Goal: Find specific page/section: Find specific page/section

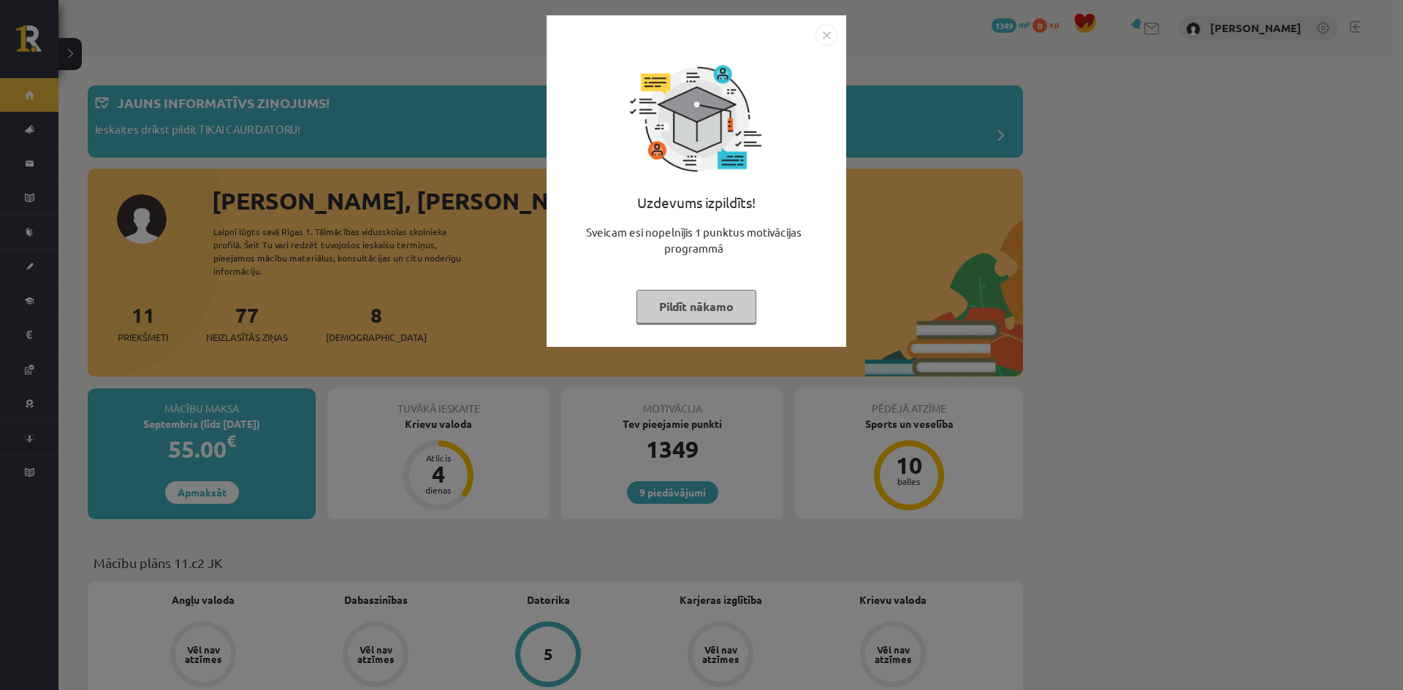
click at [839, 35] on div "Uzdevums izpildīts! Sveicam esi nopelnījis 1 punktus motivācijas programmā Pild…" at bounding box center [696, 181] width 300 height 332
click at [827, 35] on img "Close" at bounding box center [826, 35] width 22 height 22
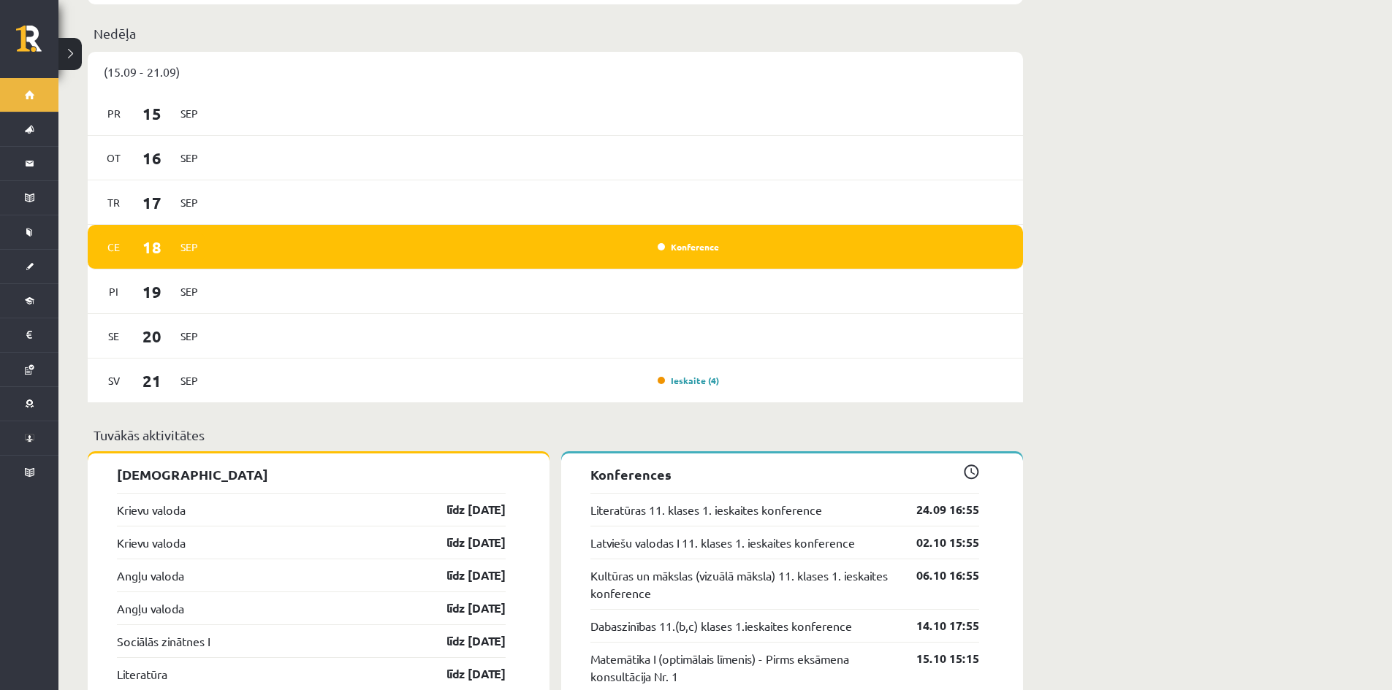
scroll to position [637, 0]
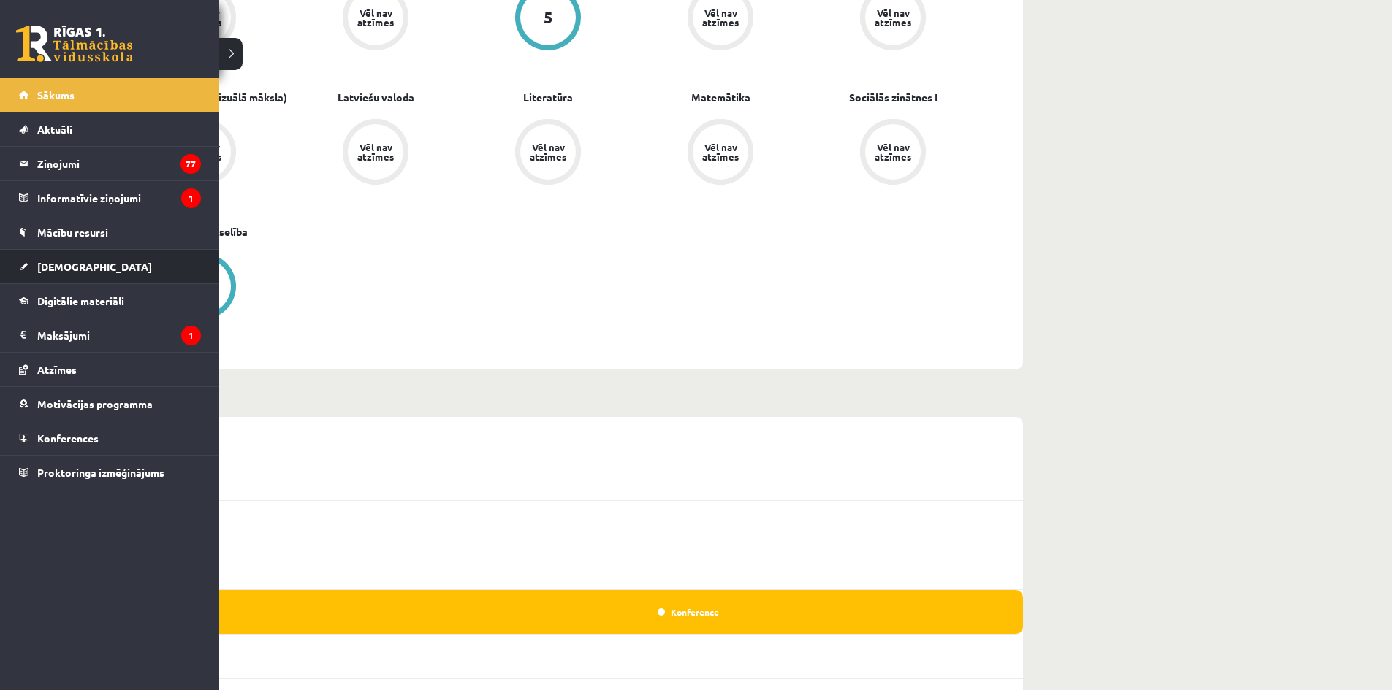
click at [58, 263] on span "[DEMOGRAPHIC_DATA]" at bounding box center [94, 266] width 115 height 13
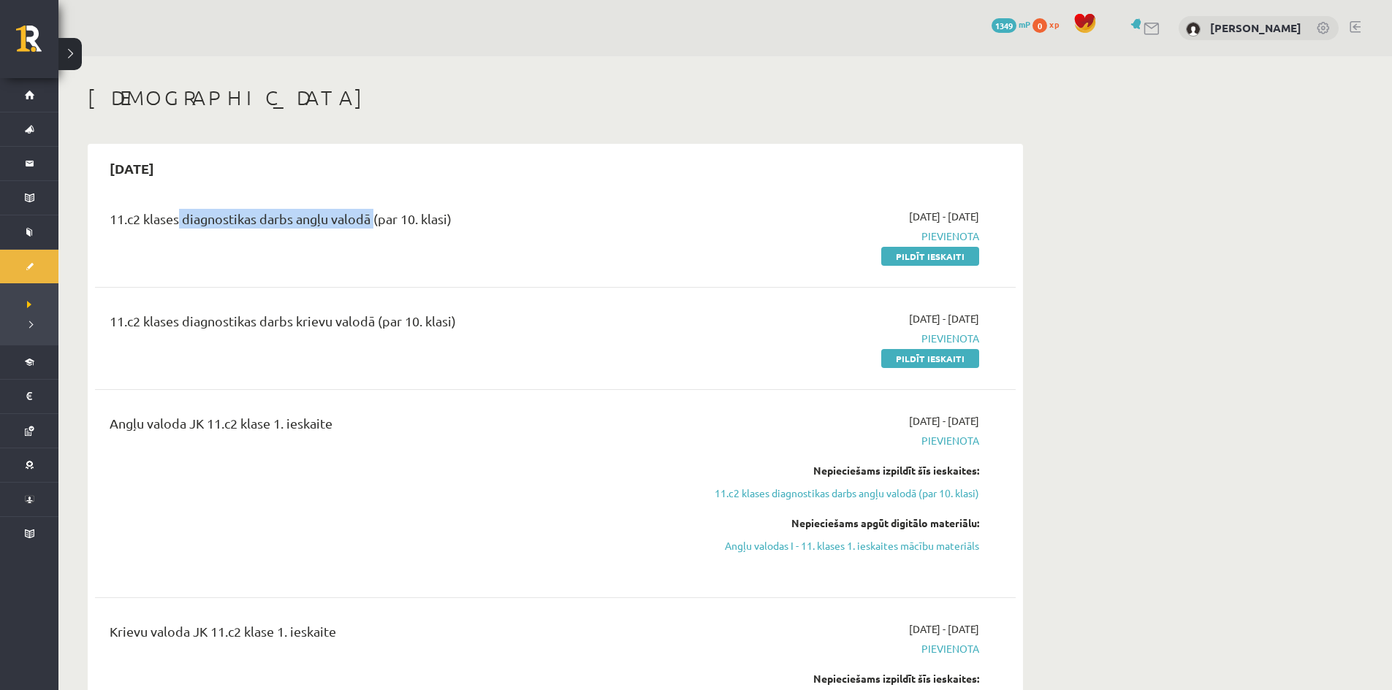
drag, startPoint x: 240, startPoint y: 223, endPoint x: 367, endPoint y: 275, distance: 138.2
click at [366, 234] on div "11.c2 klases diagnostikas darbs angļu valodā (par 10. klasi)" at bounding box center [396, 222] width 572 height 27
click at [210, 329] on div "11.c2 klases diagnostikas darbs krievu valodā (par 10. klasi)" at bounding box center [396, 324] width 572 height 27
click at [496, 326] on div "11.c2 klases diagnostikas darbs krievu valodā (par 10. klasi)" at bounding box center [396, 324] width 572 height 27
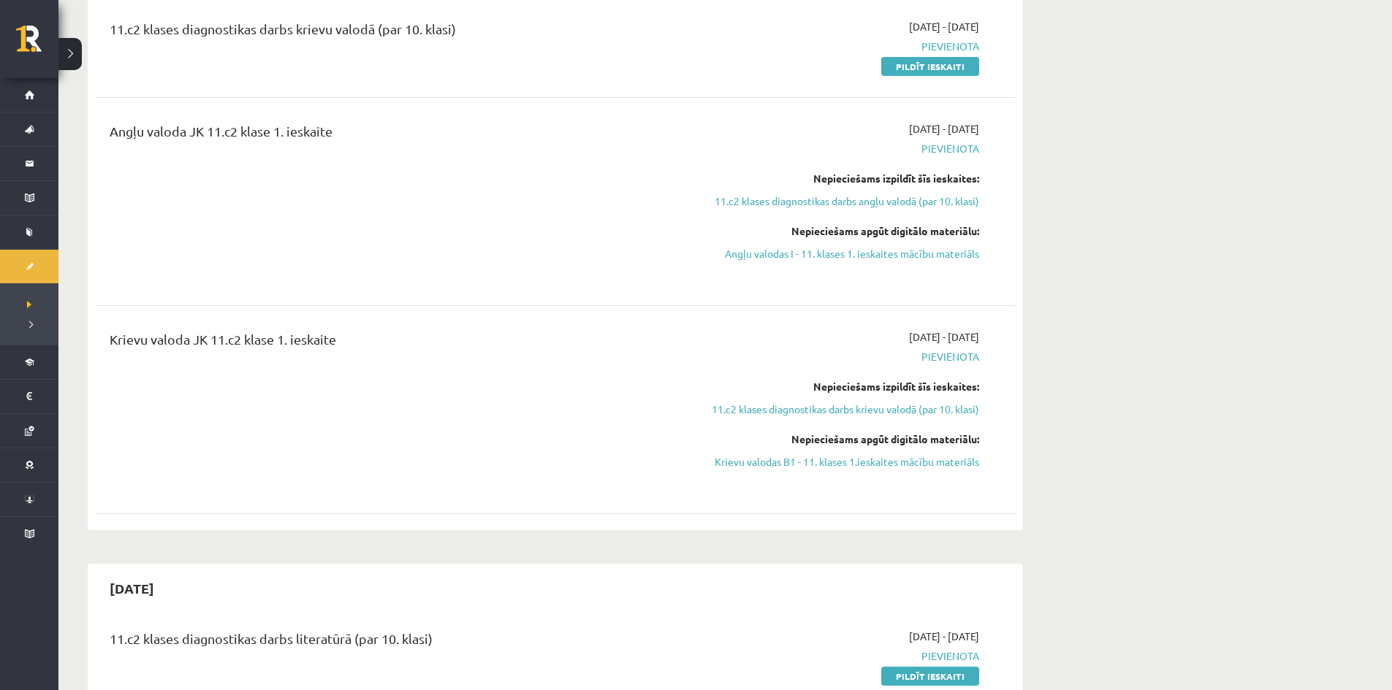
scroll to position [584, 0]
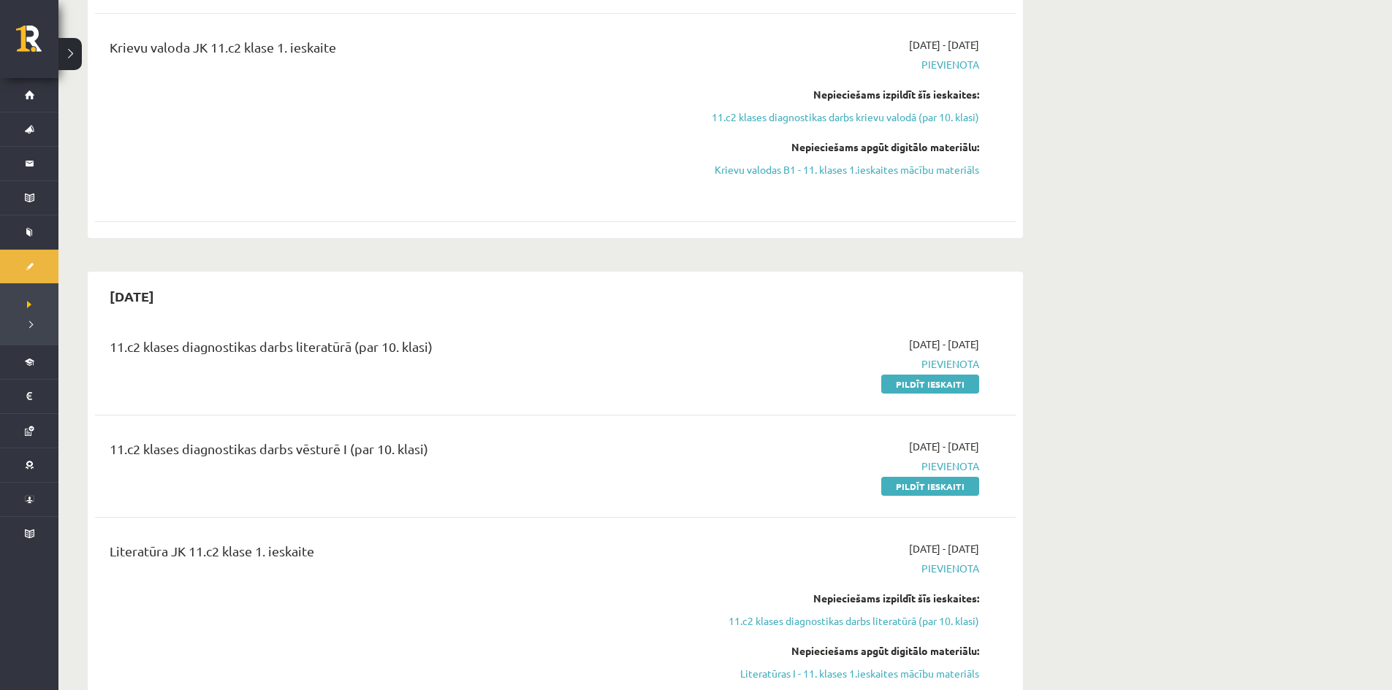
drag, startPoint x: 104, startPoint y: 338, endPoint x: 500, endPoint y: 367, distance: 397.0
click at [505, 367] on div "11.c2 klases diagnostikas darbs literatūrā (par 10. klasi)" at bounding box center [396, 364] width 594 height 55
click at [175, 426] on div "11.c2 klases diagnostikas darbs vēsturē I (par 10. klasi) 2025-09-16 - 2025-09-…" at bounding box center [555, 466] width 921 height 84
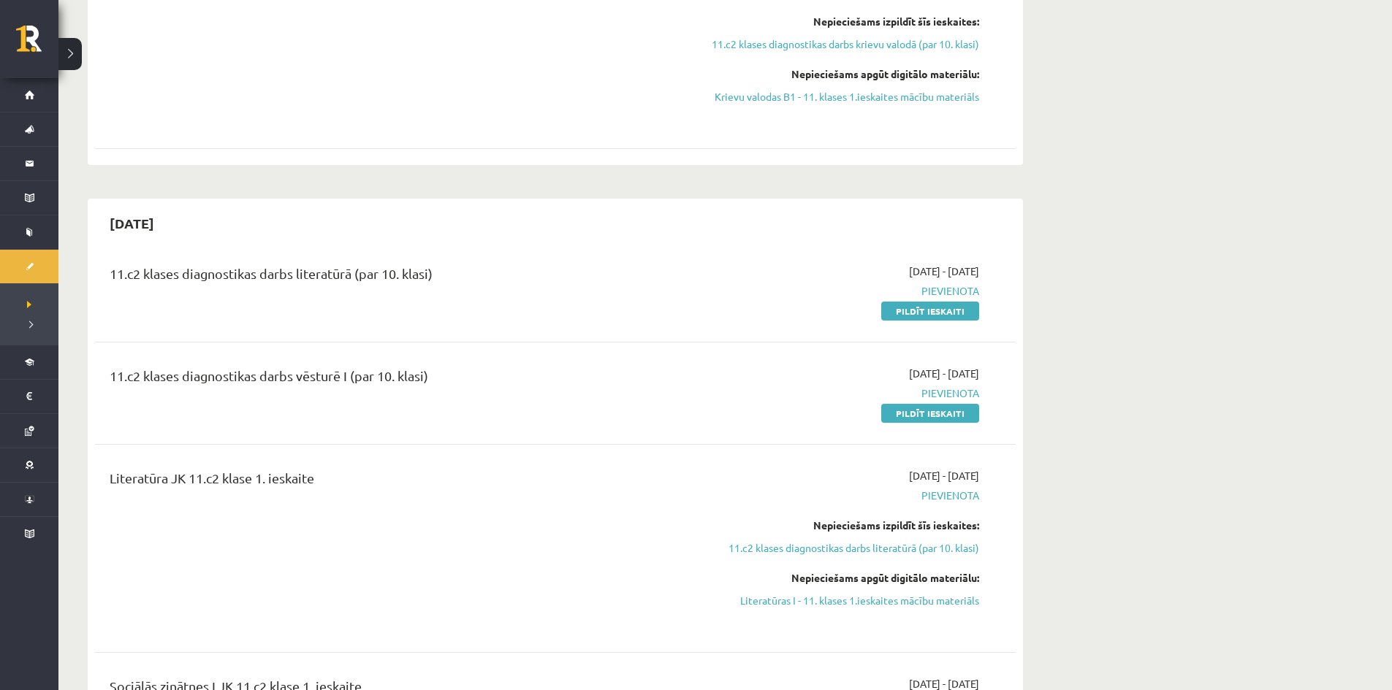
drag, startPoint x: 126, startPoint y: 370, endPoint x: 489, endPoint y: 403, distance: 363.8
click at [484, 403] on div "11.c2 klases diagnostikas darbs vēsturē I (par 10. klasi)" at bounding box center [396, 393] width 594 height 55
click at [420, 430] on div "11.c2 klases diagnostikas darbs vēsturē I (par 10. klasi) 2025-09-16 - 2025-09-…" at bounding box center [555, 393] width 921 height 84
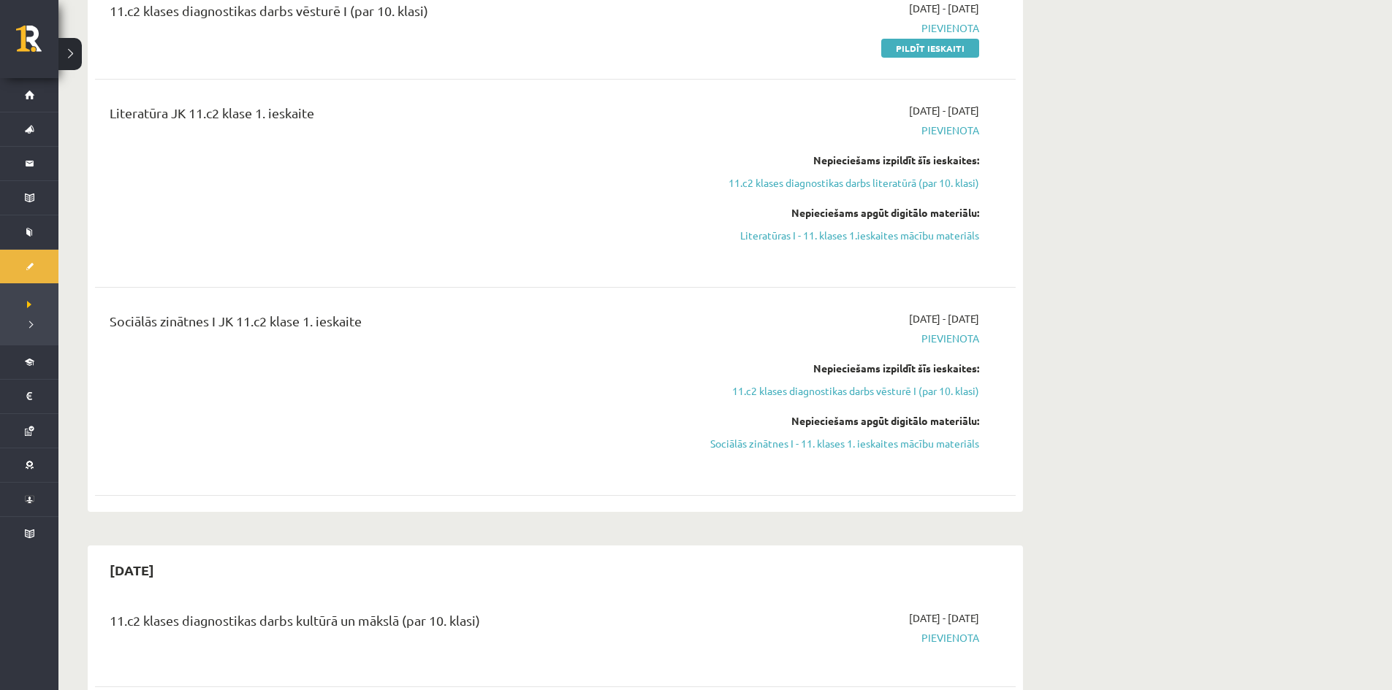
drag, startPoint x: 85, startPoint y: 305, endPoint x: 394, endPoint y: 330, distance: 310.1
click at [386, 293] on div "11.c2 klases diagnostikas darbs literatūrā (par 10. klasi) 2025-09-16 - 2025-09…" at bounding box center [555, 194] width 921 height 621
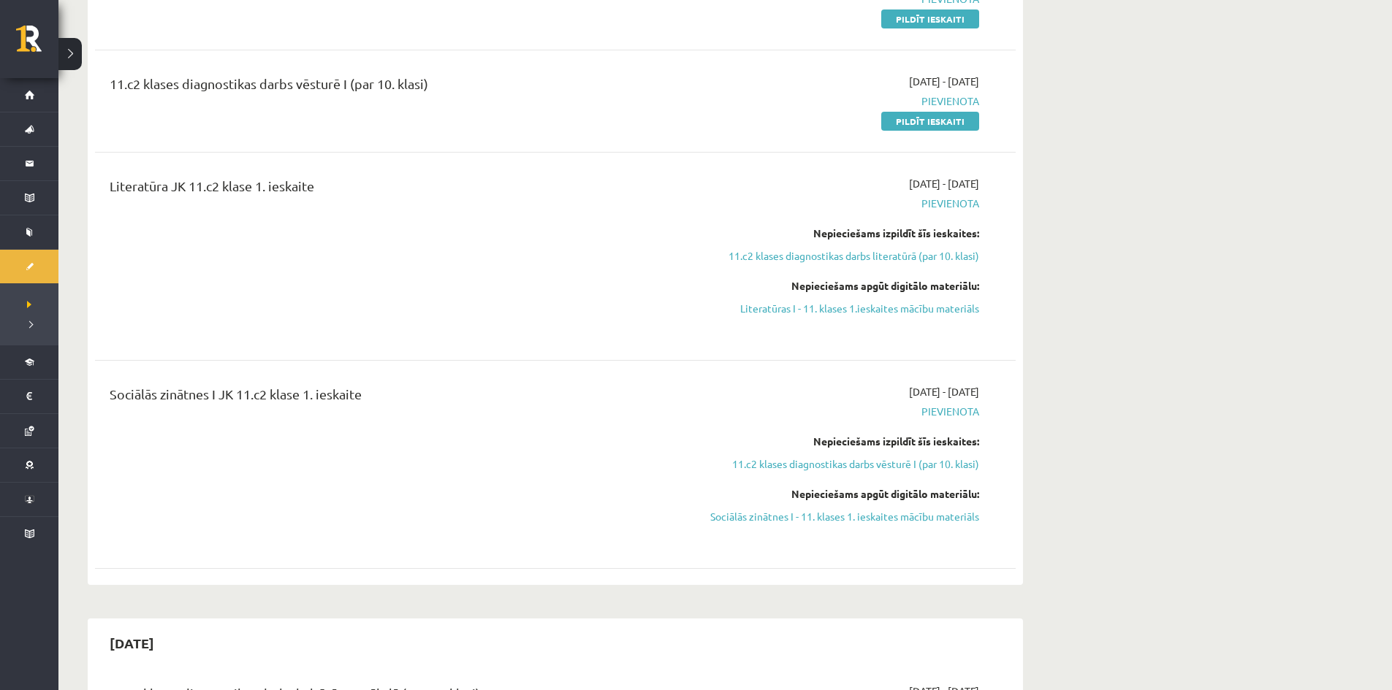
click at [343, 275] on div "Literatūra JK 11.c2 klase 1. ieskaite" at bounding box center [396, 256] width 594 height 161
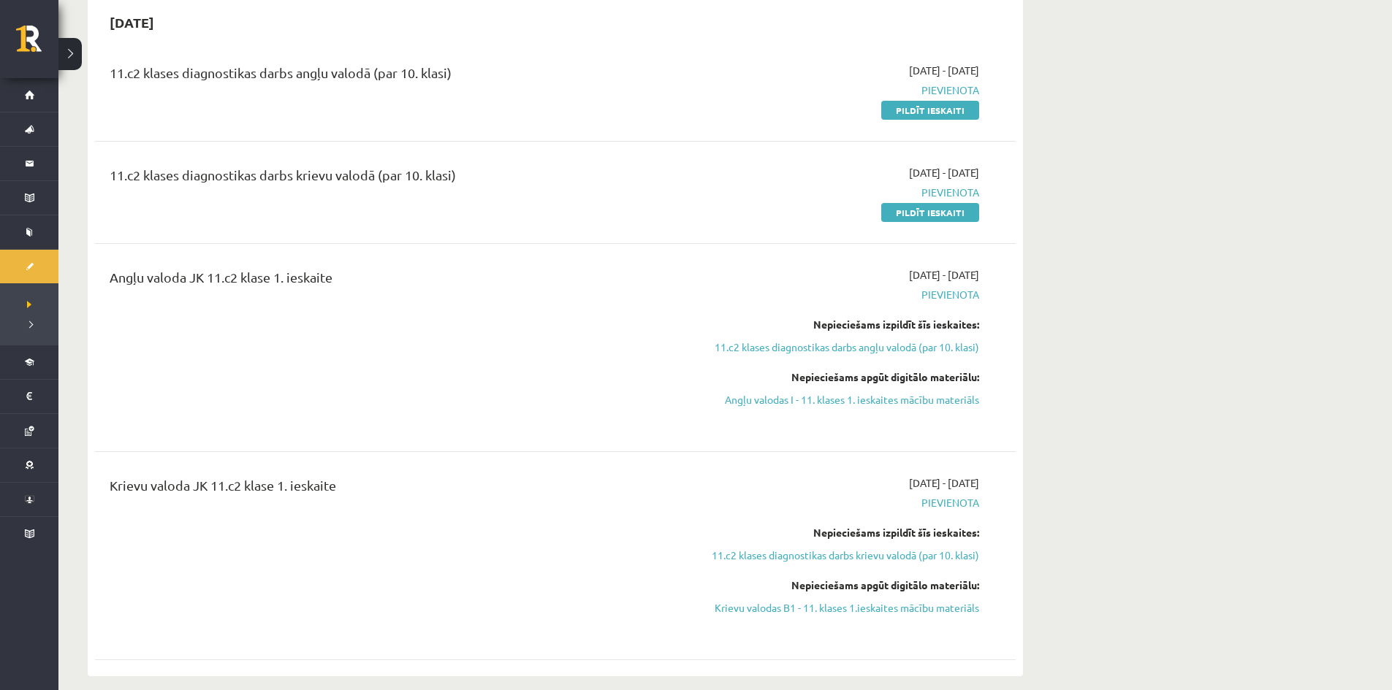
scroll to position [0, 0]
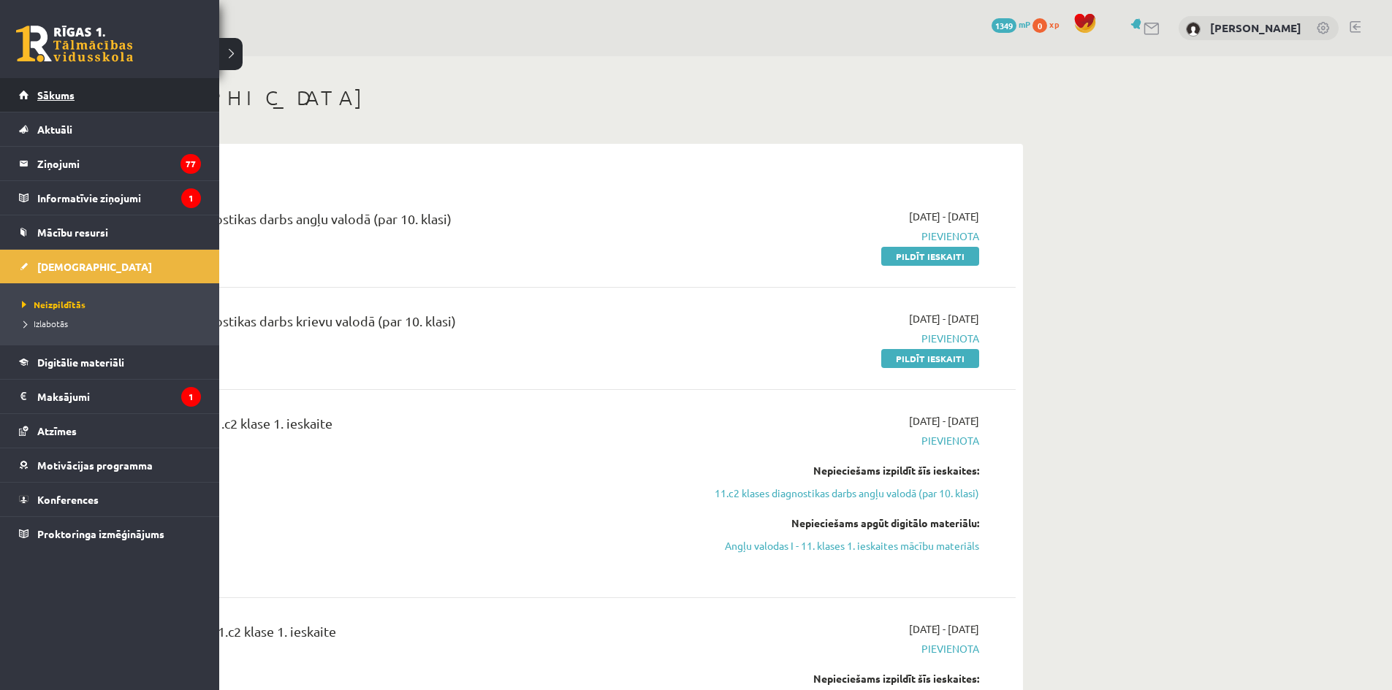
click at [44, 90] on span "Sākums" at bounding box center [55, 94] width 37 height 13
